Goal: Use online tool/utility: Utilize a website feature to perform a specific function

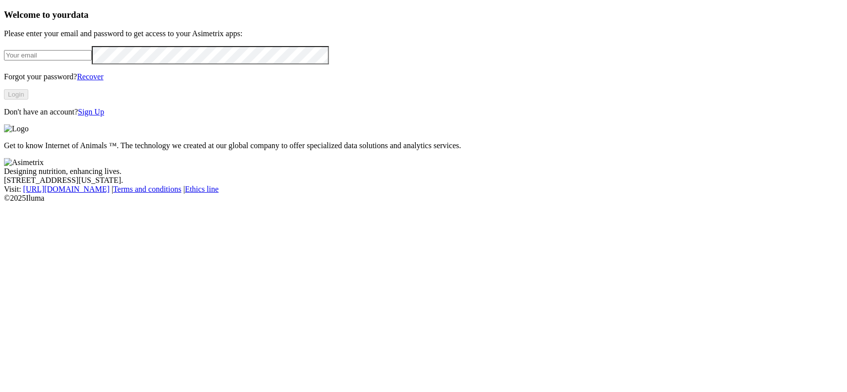
type input "cdiaz@alura-ahn.com"
click at [28, 100] on button "Login" at bounding box center [16, 94] width 24 height 10
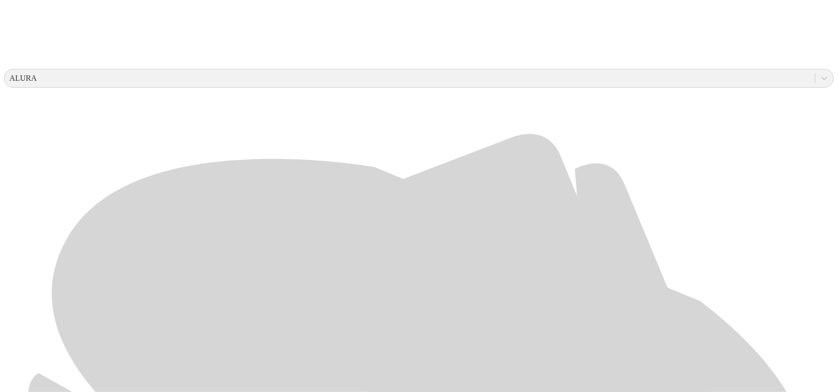
scroll to position [469, 0]
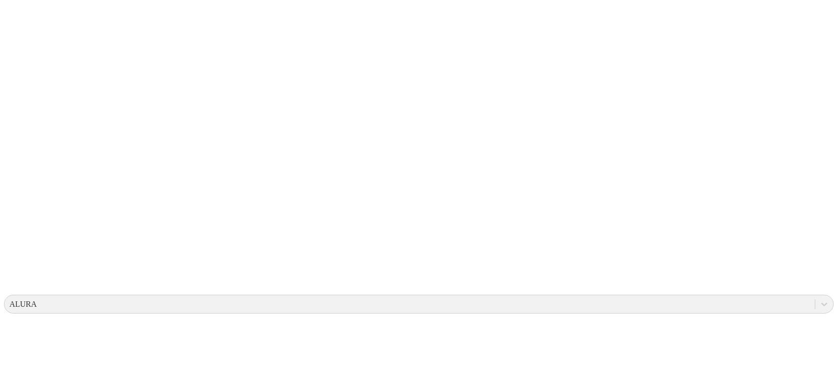
scroll to position [0, 0]
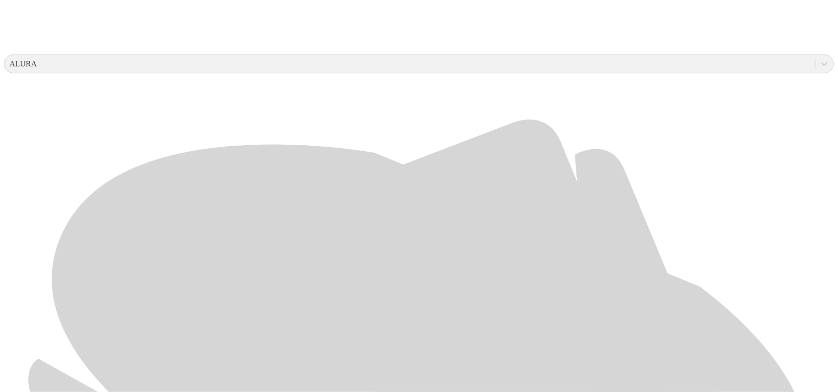
scroll to position [345, 0]
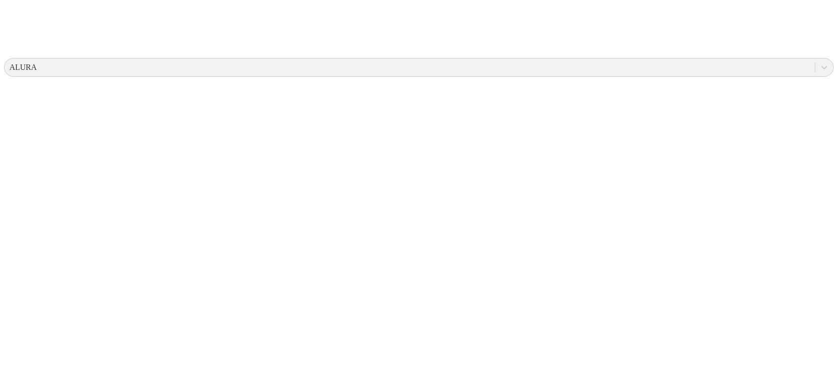
scroll to position [0, 0]
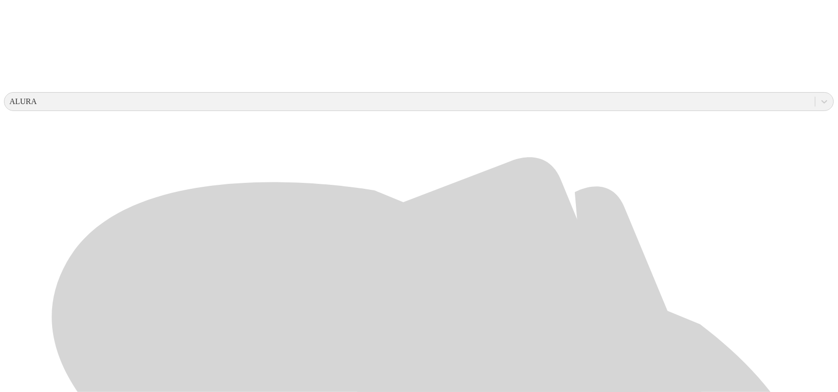
scroll to position [469, 0]
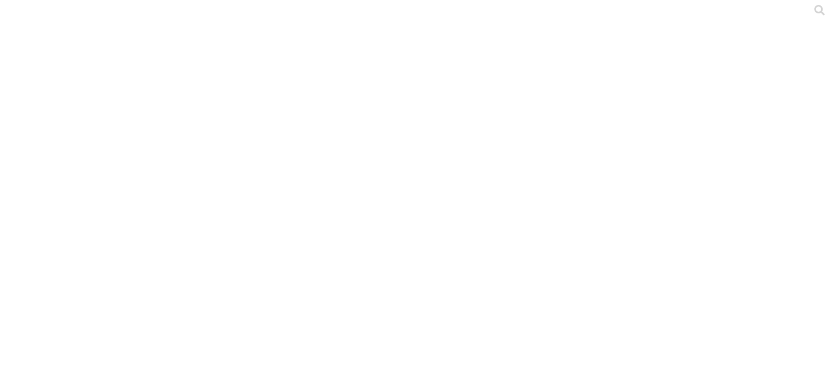
scroll to position [0, 0]
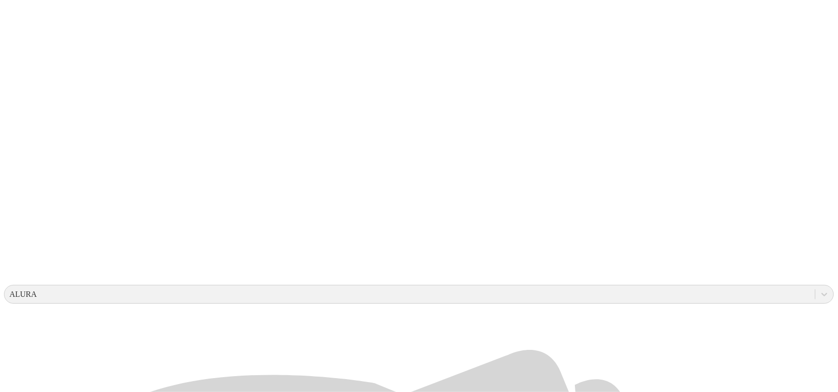
scroll to position [469, 0]
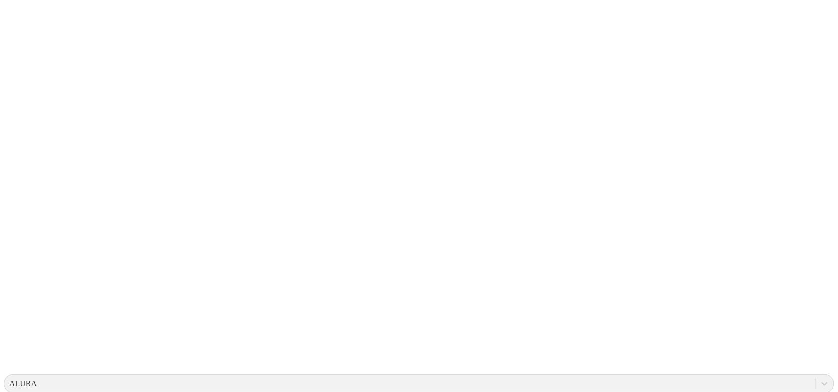
scroll to position [0, 0]
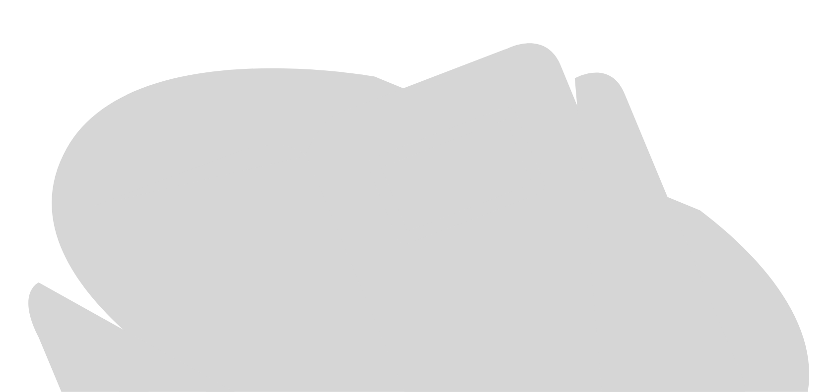
scroll to position [469, 0]
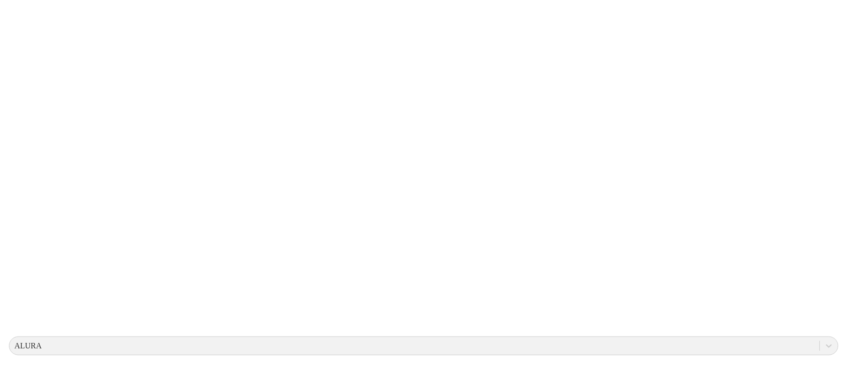
scroll to position [0, 0]
